Goal: Information Seeking & Learning: Check status

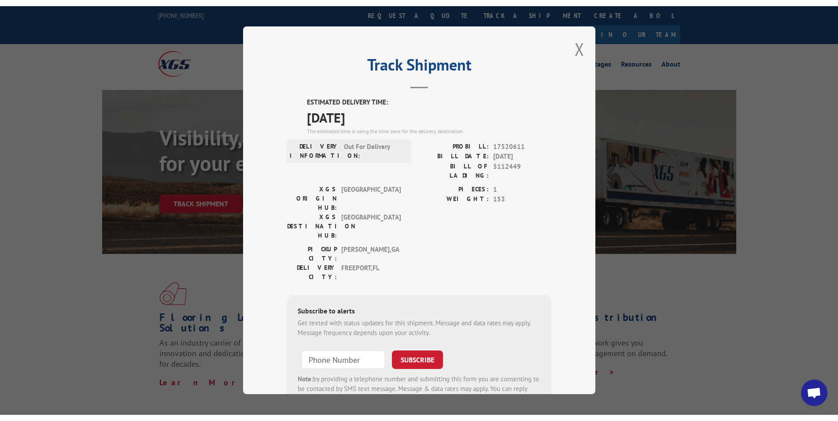
scroll to position [922, 0]
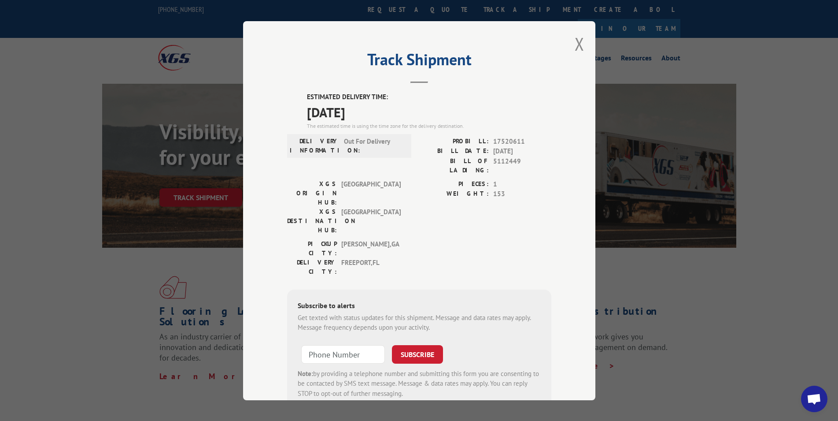
click at [575, 44] on button "Close modal" at bounding box center [580, 43] width 10 height 23
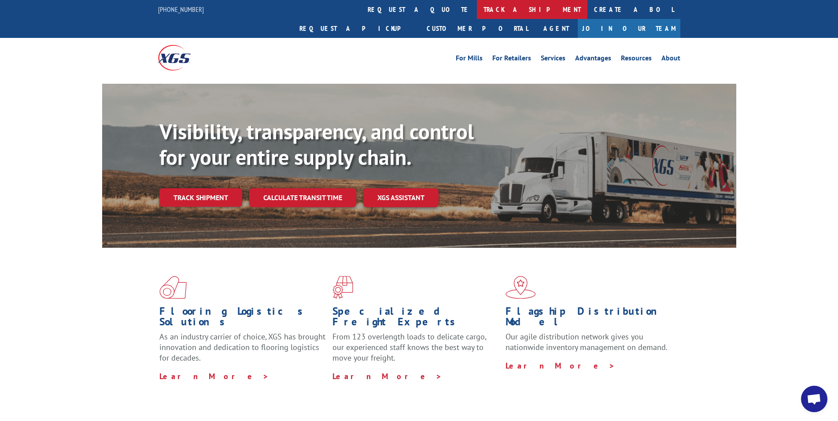
click at [477, 11] on link "track a shipment" at bounding box center [532, 9] width 111 height 19
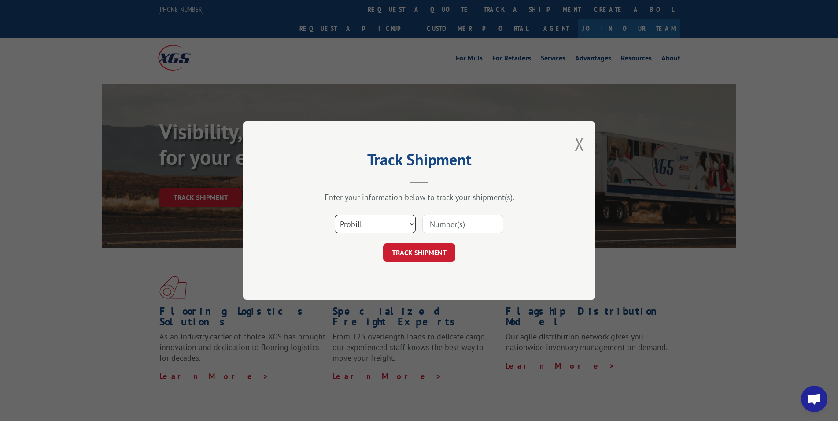
select select "bol"
click option "BOL" at bounding box center [0, 0] width 0 height 0
click at [445, 224] on input at bounding box center [463, 224] width 81 height 19
paste input "5166451"
type input "5166451"
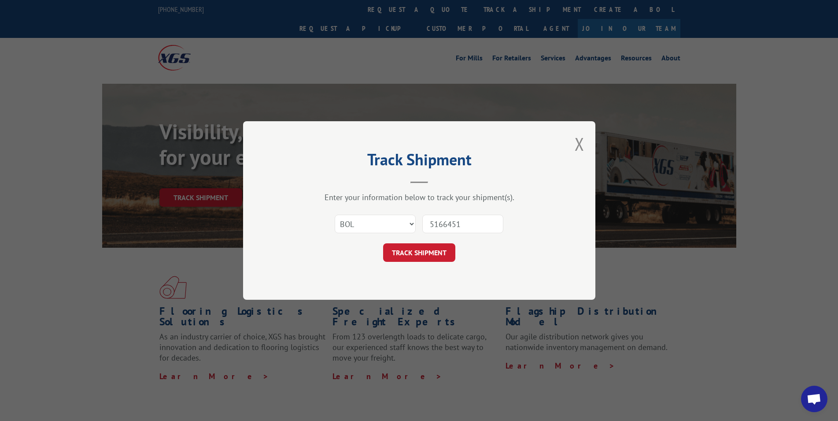
click at [411, 254] on button "TRACK SHIPMENT" at bounding box center [419, 252] width 72 height 19
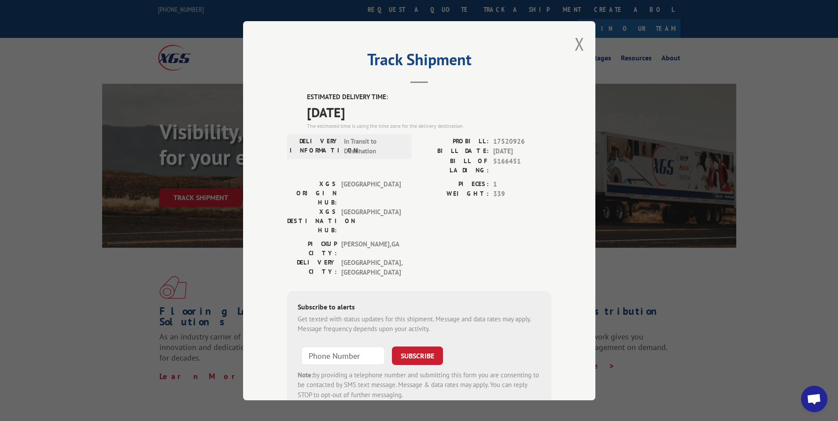
click at [505, 161] on span "5166451" at bounding box center [522, 165] width 58 height 19
copy span "5166451"
